Goal: Task Accomplishment & Management: Manage account settings

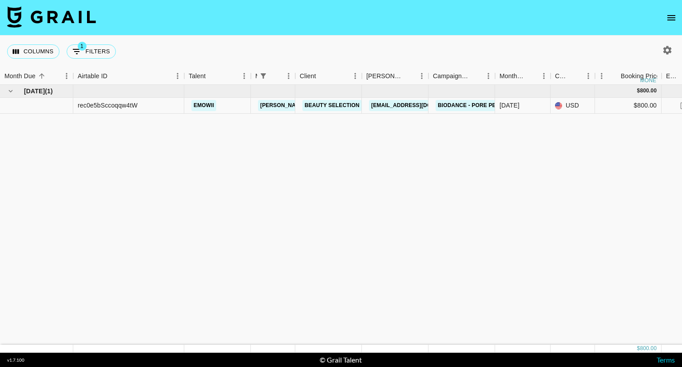
click at [672, 13] on icon "open drawer" at bounding box center [671, 17] width 11 height 11
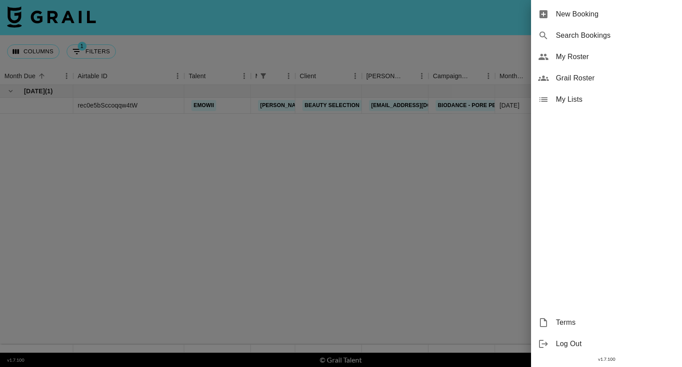
click at [561, 51] on div "My Roster" at bounding box center [606, 56] width 151 height 21
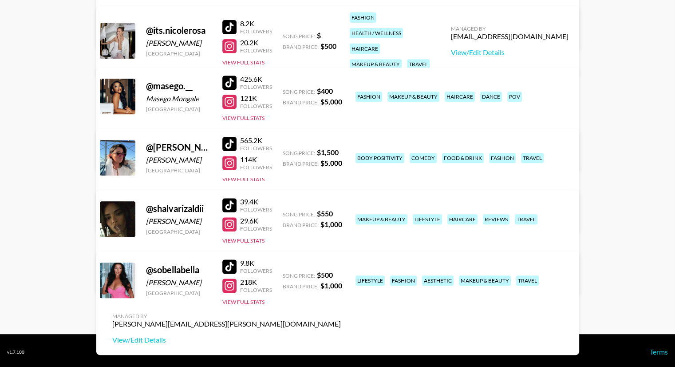
scroll to position [375, 0]
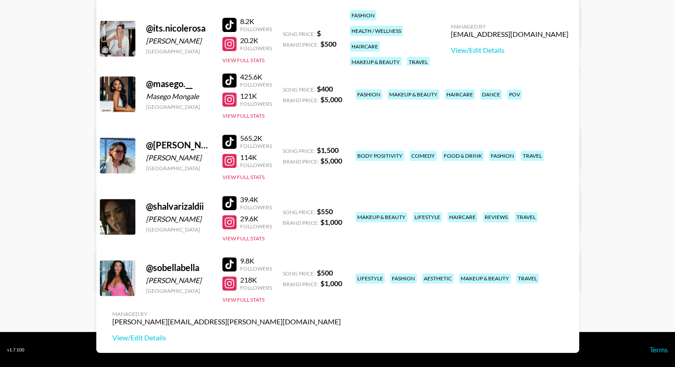
click at [348, 303] on div "Managed By [PERSON_NAME][EMAIL_ADDRESS][PERSON_NAME][DOMAIN_NAME] View/Edit Det…" at bounding box center [226, 326] width 243 height 46
click at [341, 333] on link "View/Edit Details" at bounding box center [226, 337] width 229 height 9
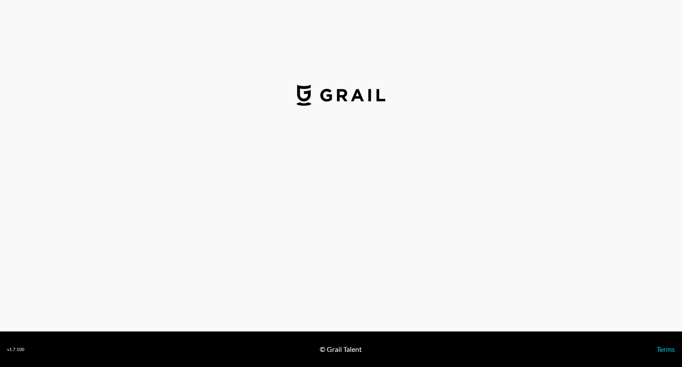
select select "USD"
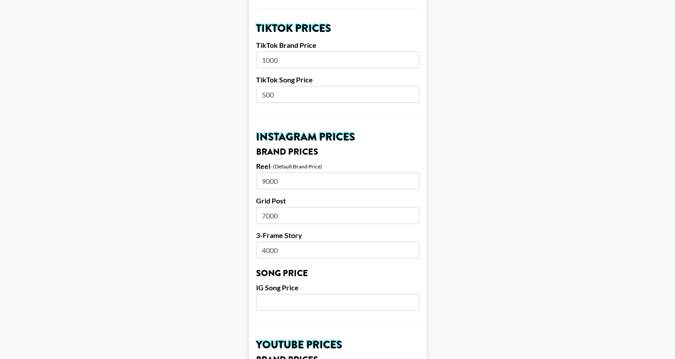
scroll to position [311, 0]
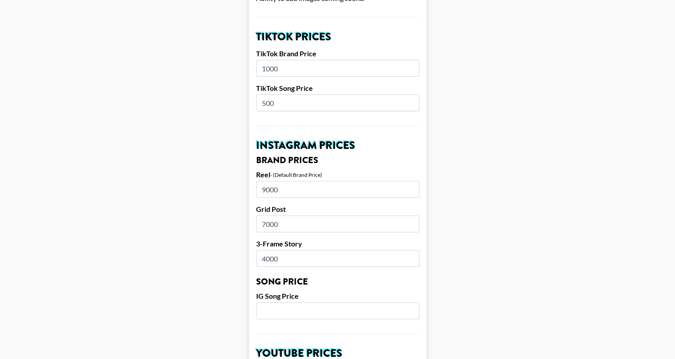
click at [149, 154] on main "Airtable ID: recGkPUy2tGeLzBvw Manager(s) juliana.longhi@grail-talent.com ​ Tik…" at bounding box center [337, 297] width 661 height 1117
